Goal: Find specific page/section: Find specific page/section

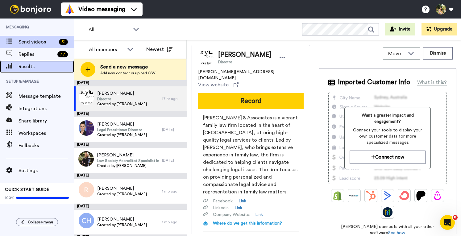
click at [56, 63] on div "Results" at bounding box center [37, 67] width 74 height 12
